Goal: Information Seeking & Learning: Learn about a topic

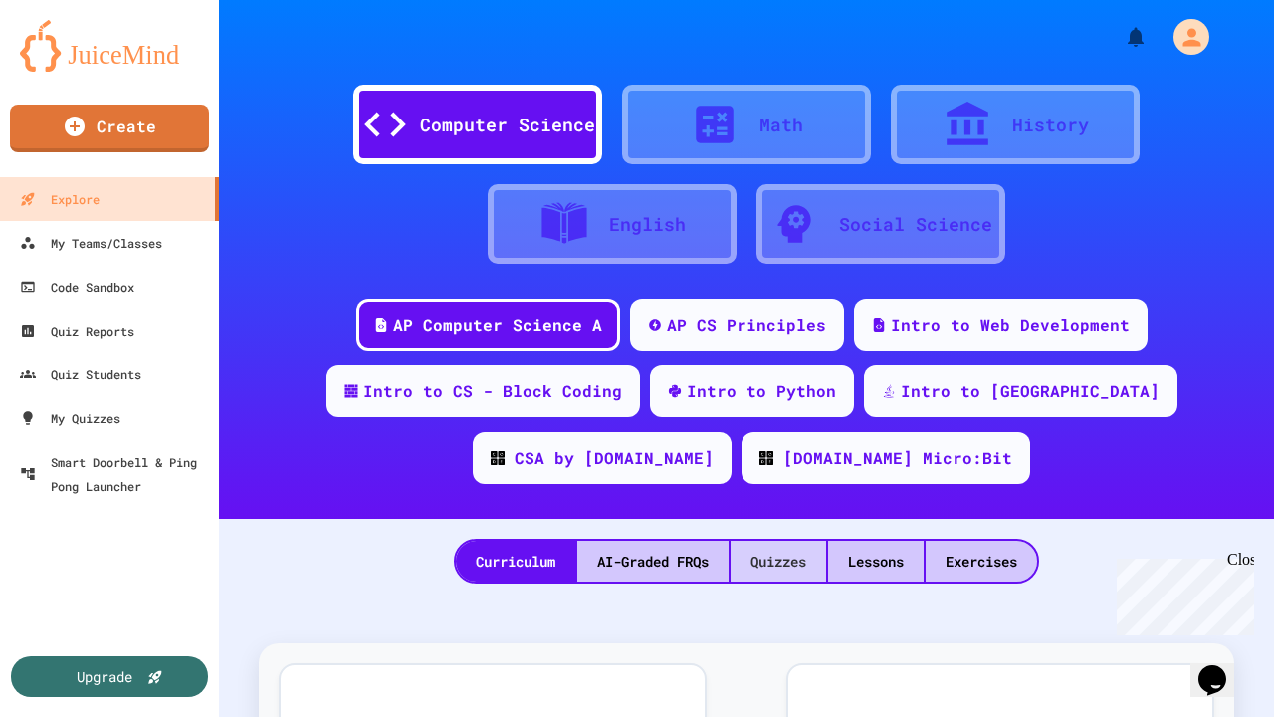
click at [751, 561] on div "Quizzes" at bounding box center [779, 561] width 96 height 41
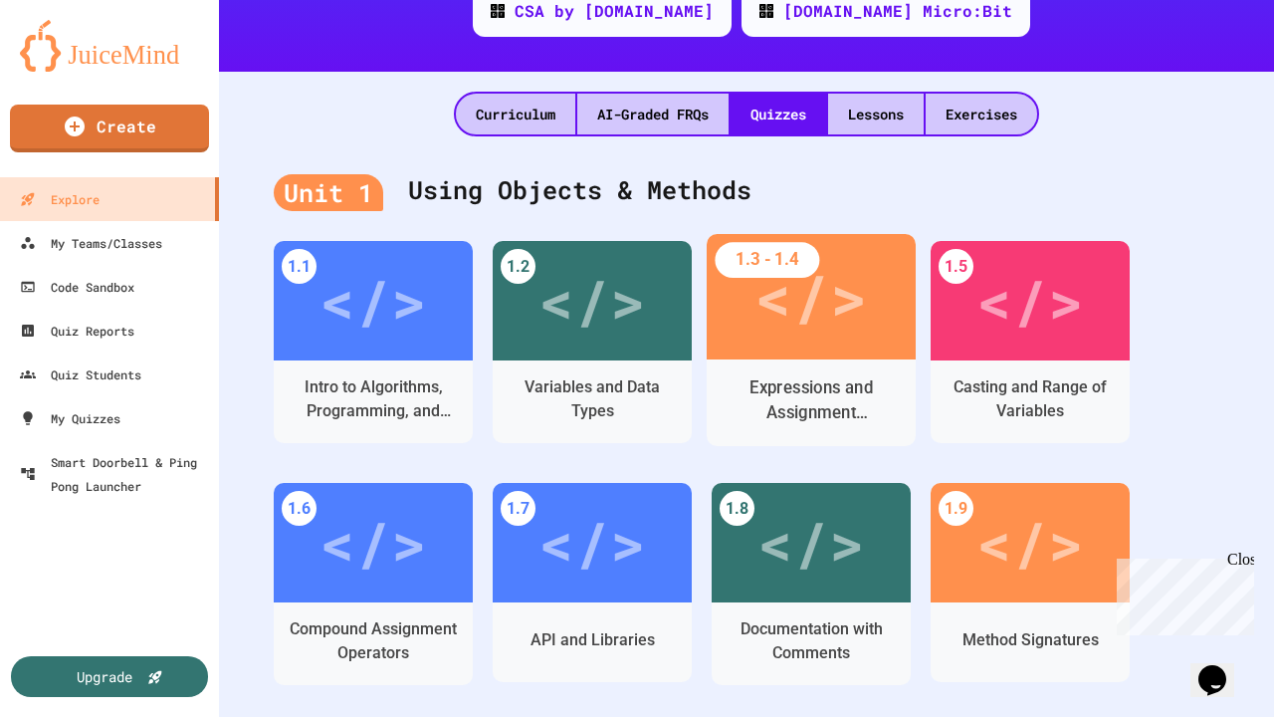
scroll to position [451, 0]
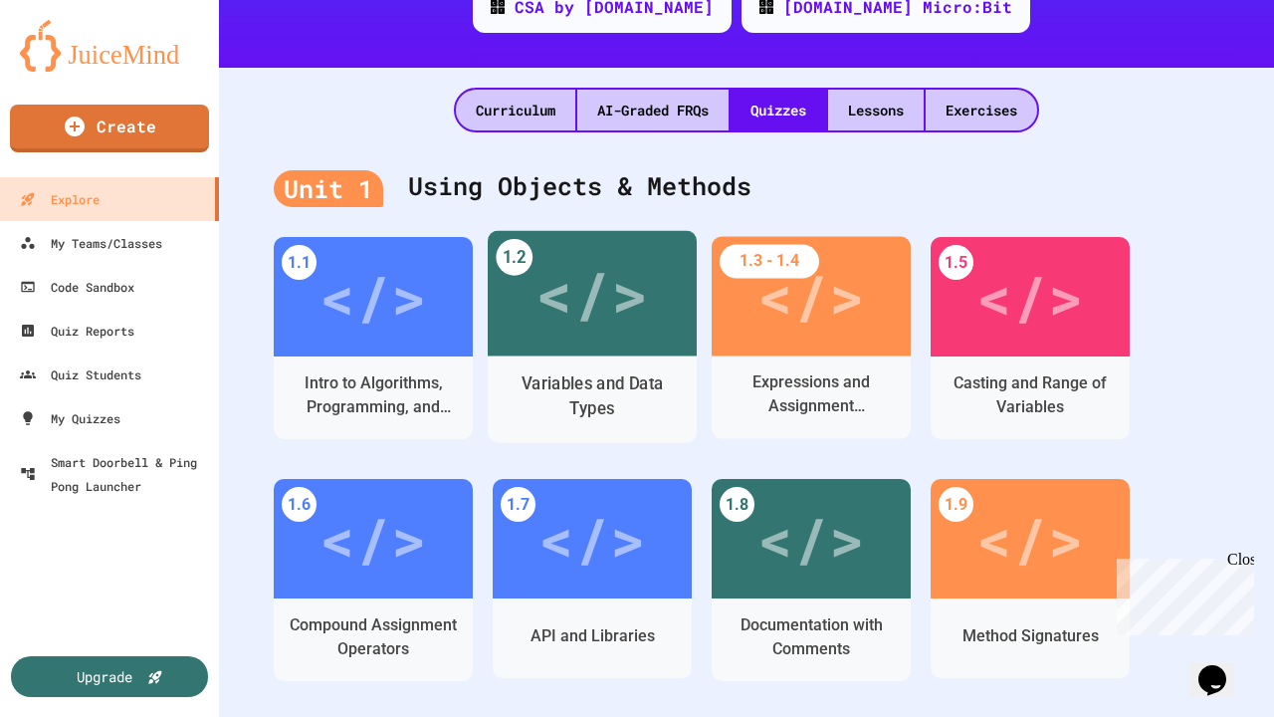
click at [600, 307] on div "</>" at bounding box center [592, 293] width 113 height 94
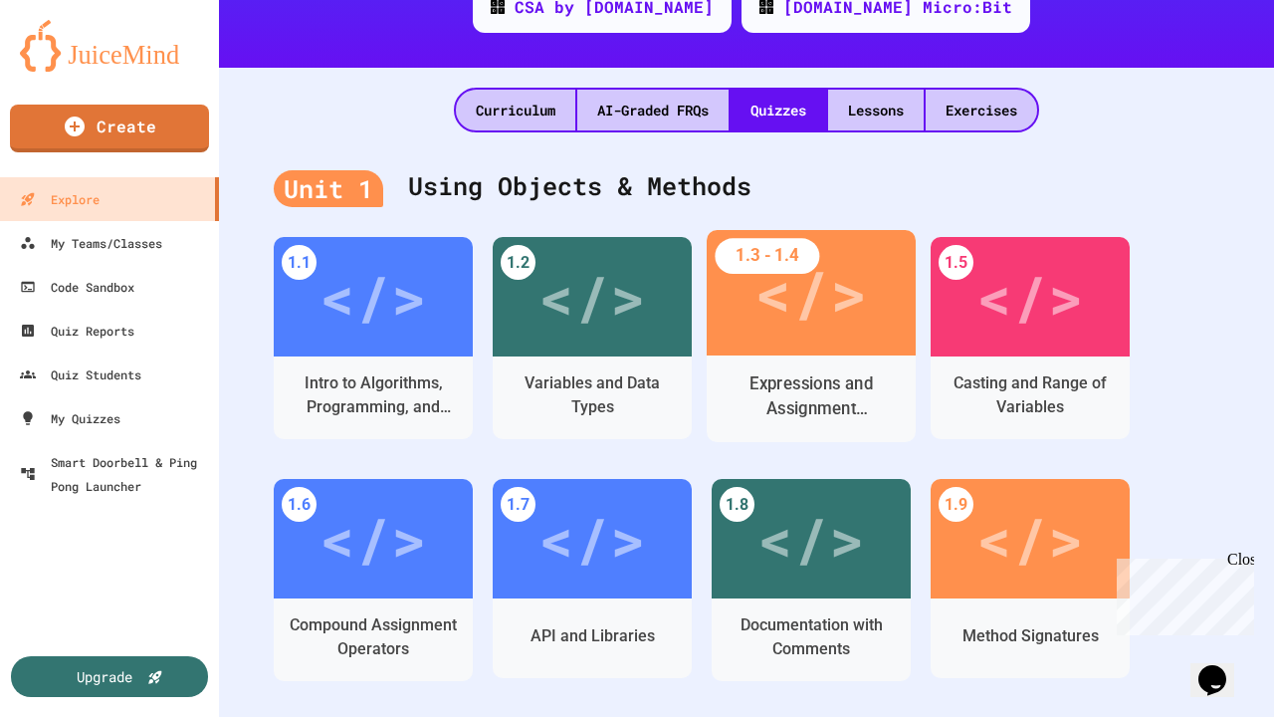
click at [869, 305] on div "</>" at bounding box center [811, 292] width 209 height 125
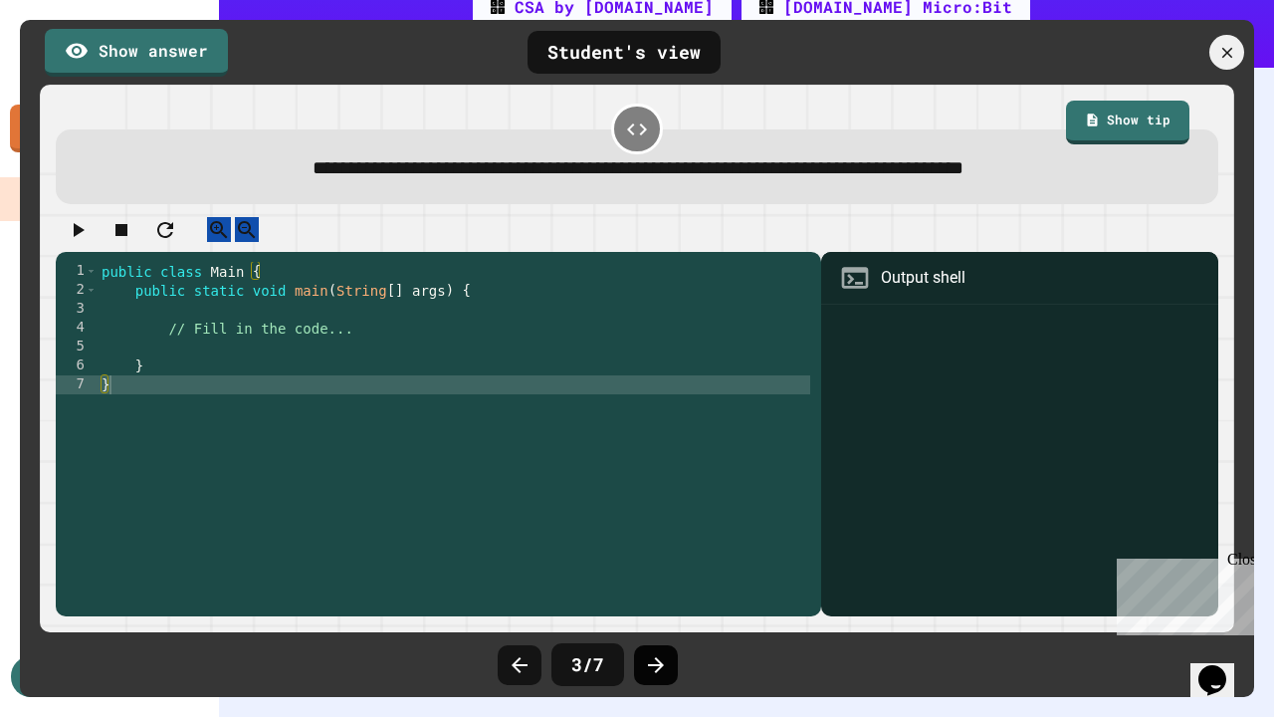
click at [660, 651] on div at bounding box center [656, 665] width 44 height 40
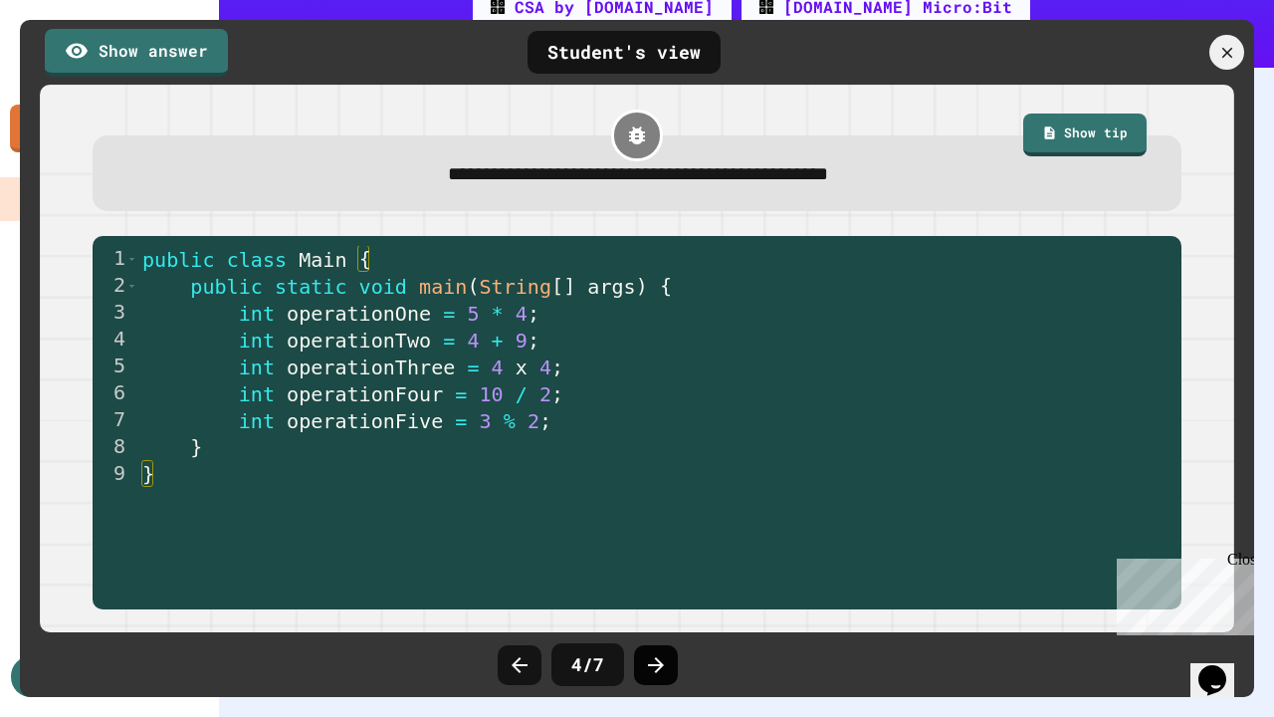
click at [651, 664] on icon at bounding box center [656, 665] width 16 height 16
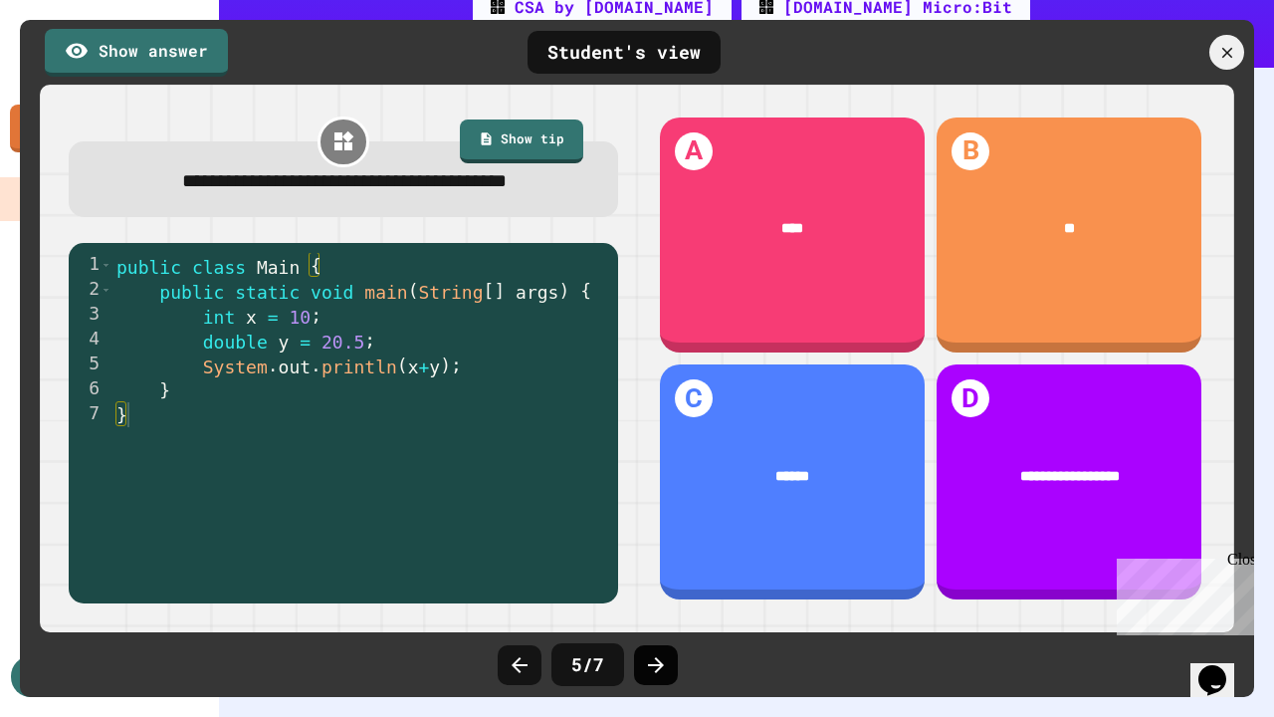
click at [651, 664] on icon at bounding box center [656, 665] width 16 height 16
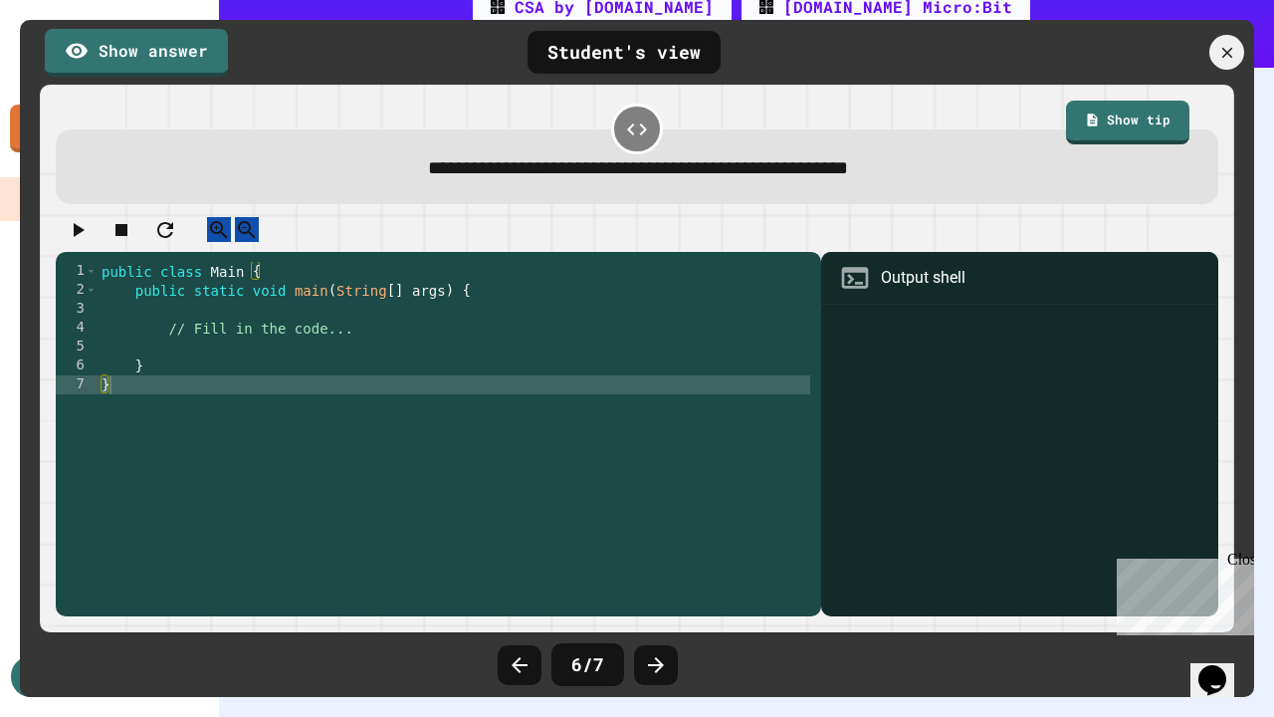
click at [651, 664] on icon at bounding box center [656, 665] width 16 height 16
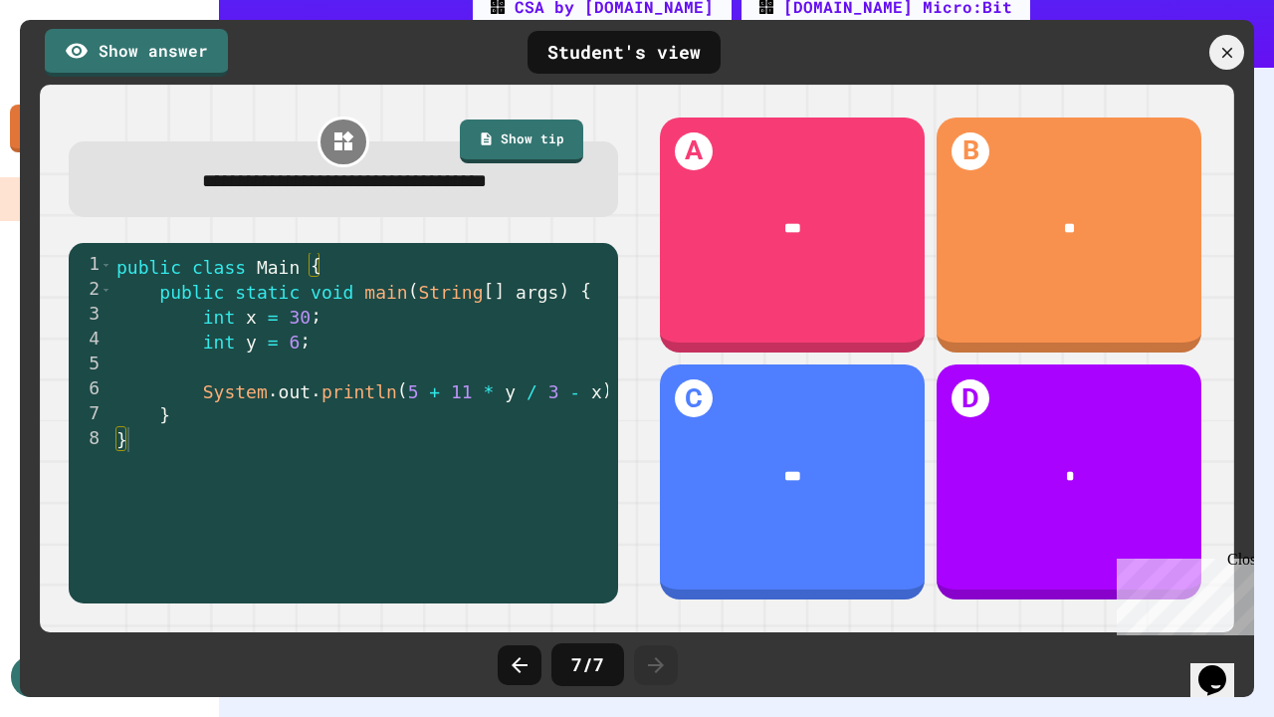
click at [651, 664] on icon at bounding box center [656, 665] width 16 height 16
click at [1226, 61] on icon at bounding box center [1228, 53] width 22 height 22
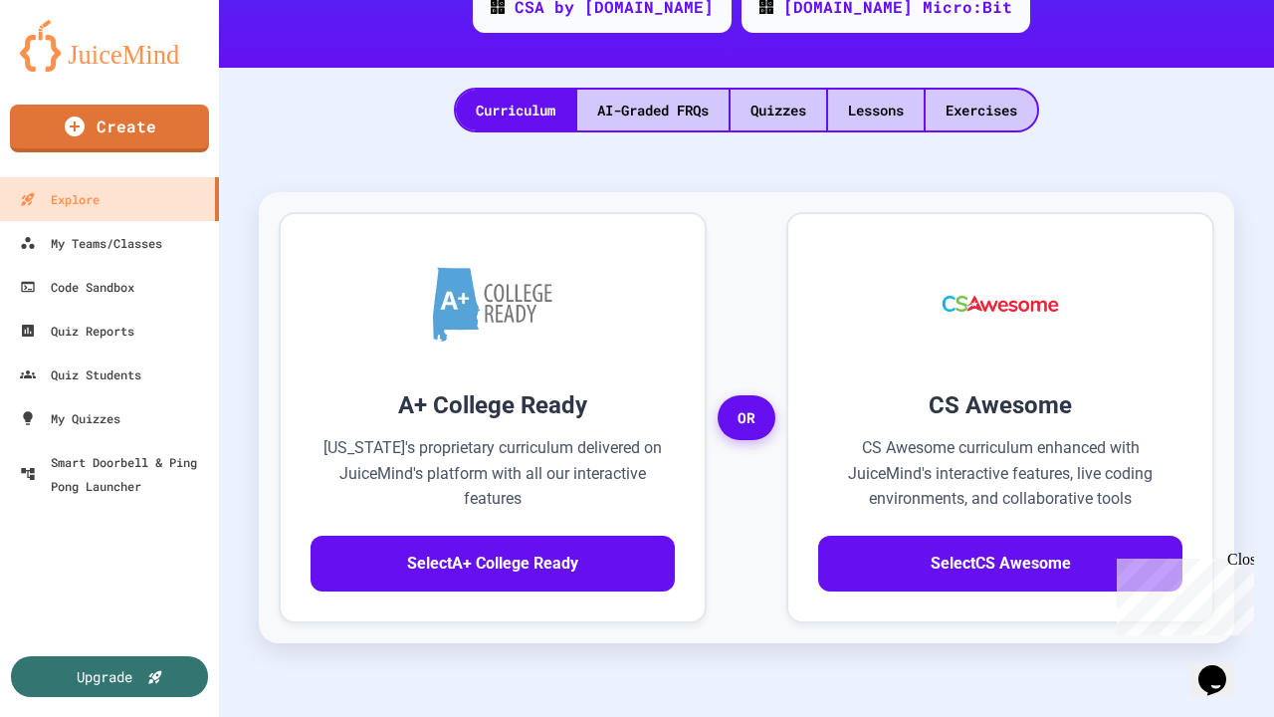
scroll to position [0, 0]
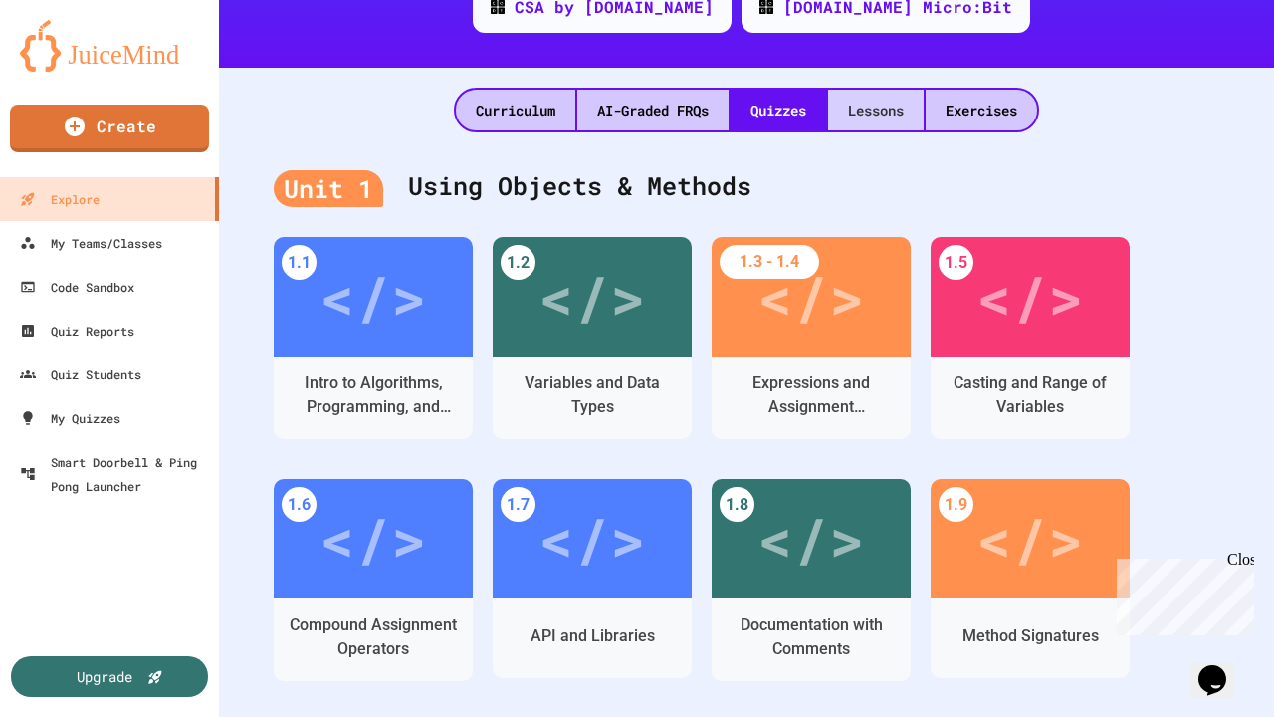
click at [846, 98] on div "Lessons" at bounding box center [876, 110] width 96 height 41
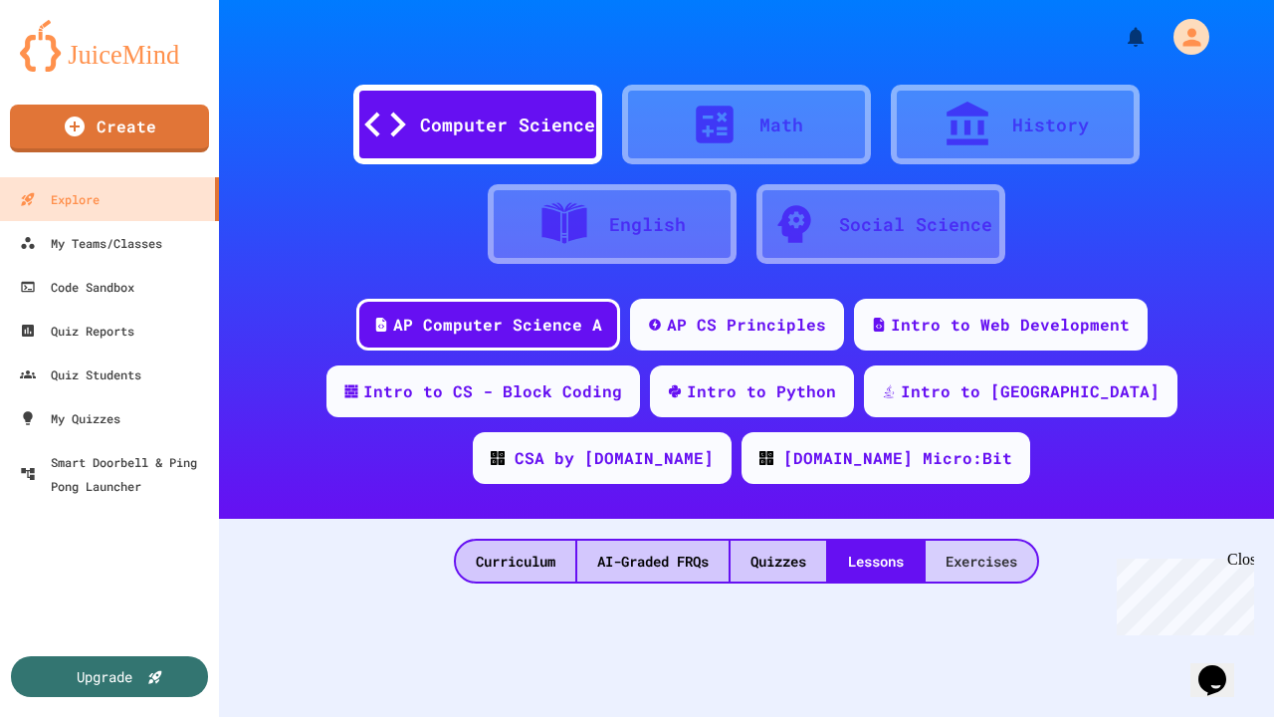
click at [994, 568] on div "Exercises" at bounding box center [982, 561] width 112 height 41
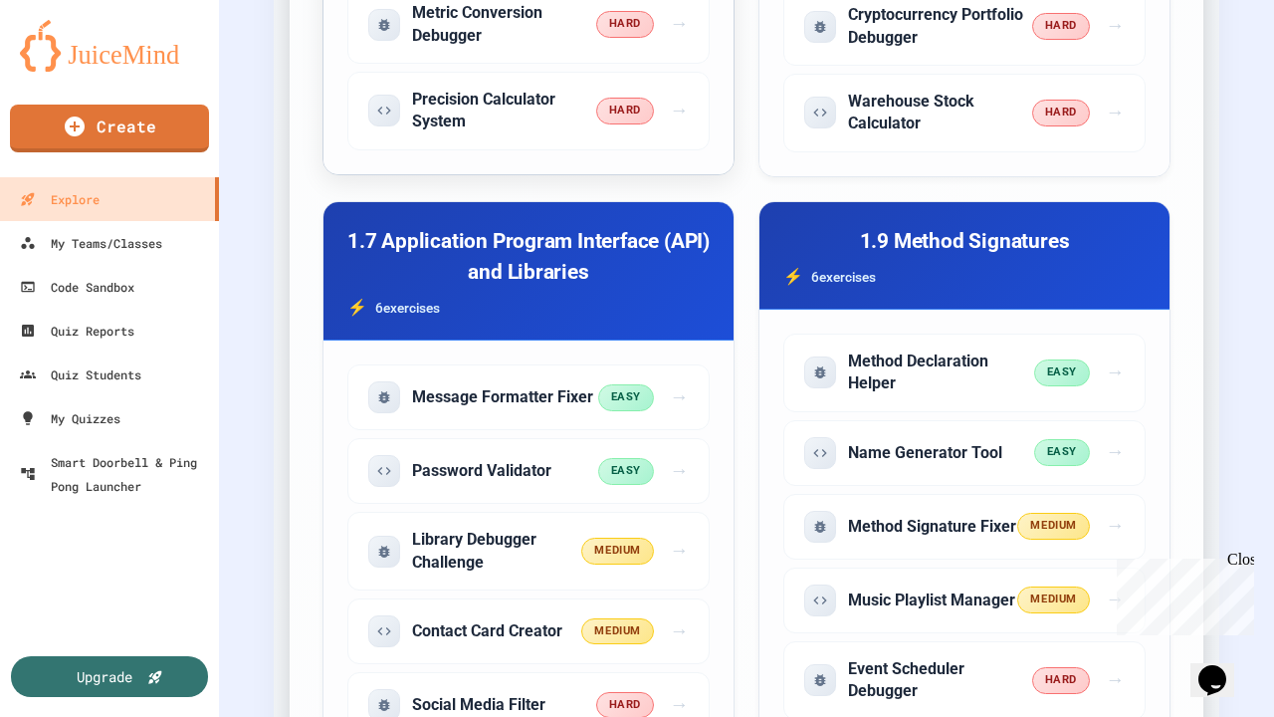
scroll to position [1940, 0]
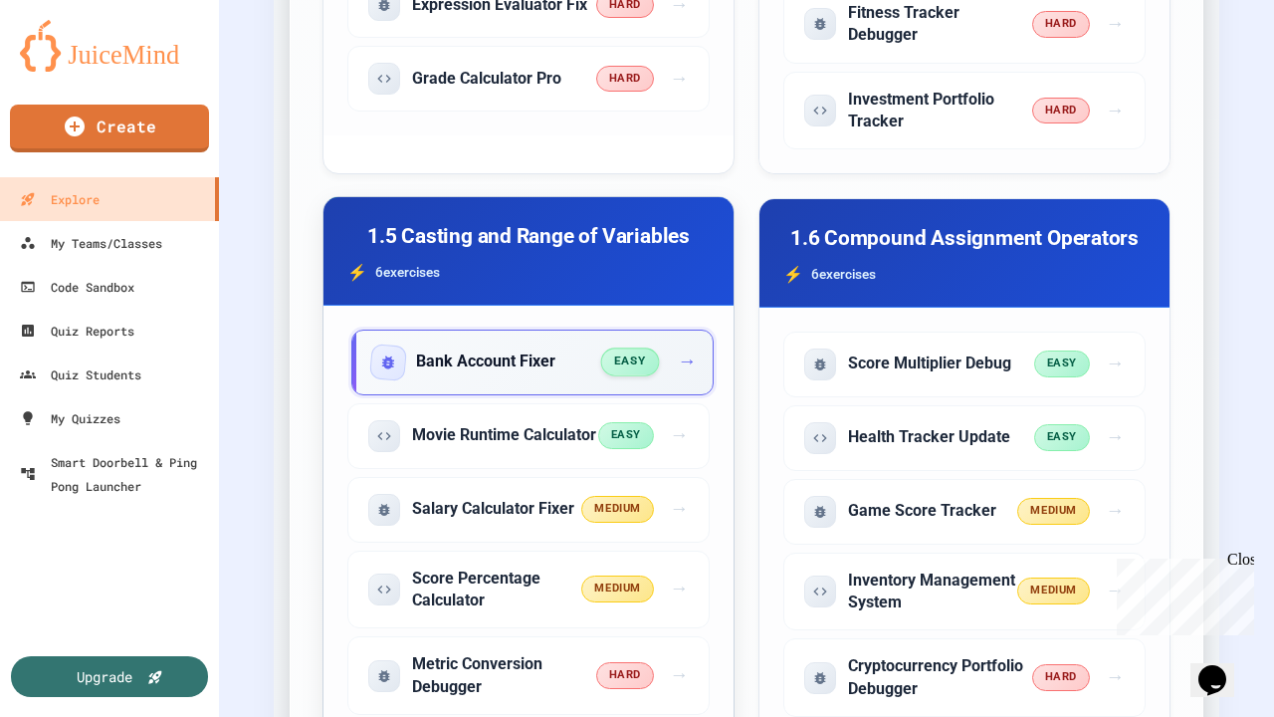
click at [510, 372] on h5 "Bank Account Fixer" at bounding box center [485, 361] width 139 height 22
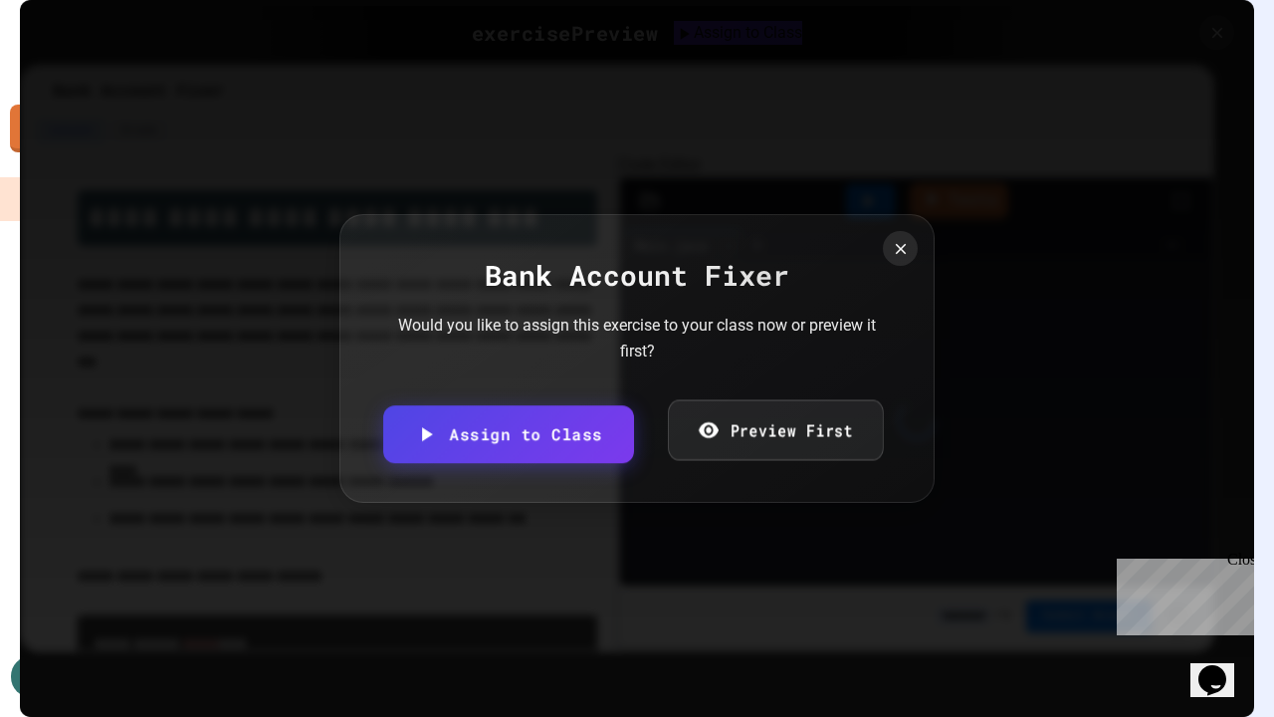
click at [733, 447] on link "Preview First" at bounding box center [775, 429] width 215 height 61
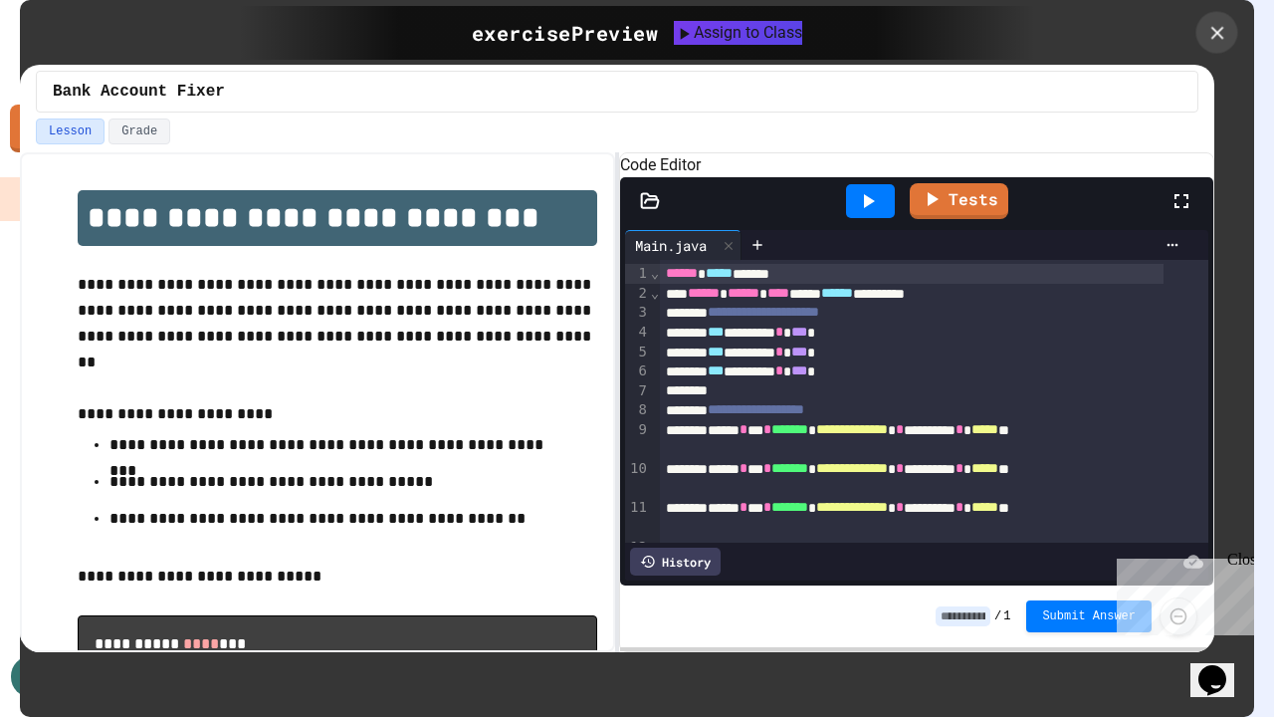
click at [1222, 39] on icon at bounding box center [1218, 33] width 22 height 22
